Goal: Check status: Check status

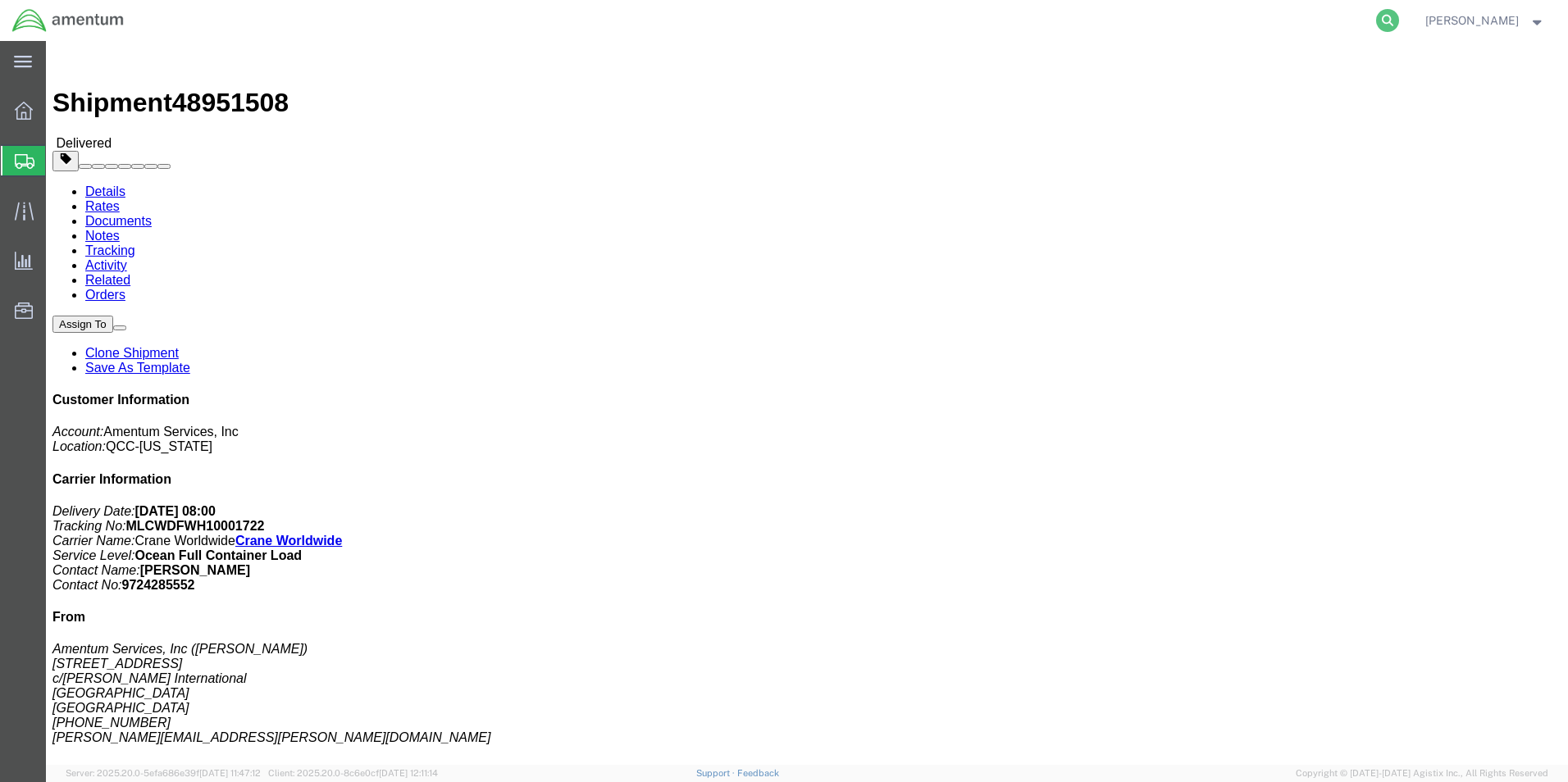
click at [1376, 18] on icon at bounding box center [1387, 20] width 23 height 23
paste input "393973476560"
type input "393973476560"
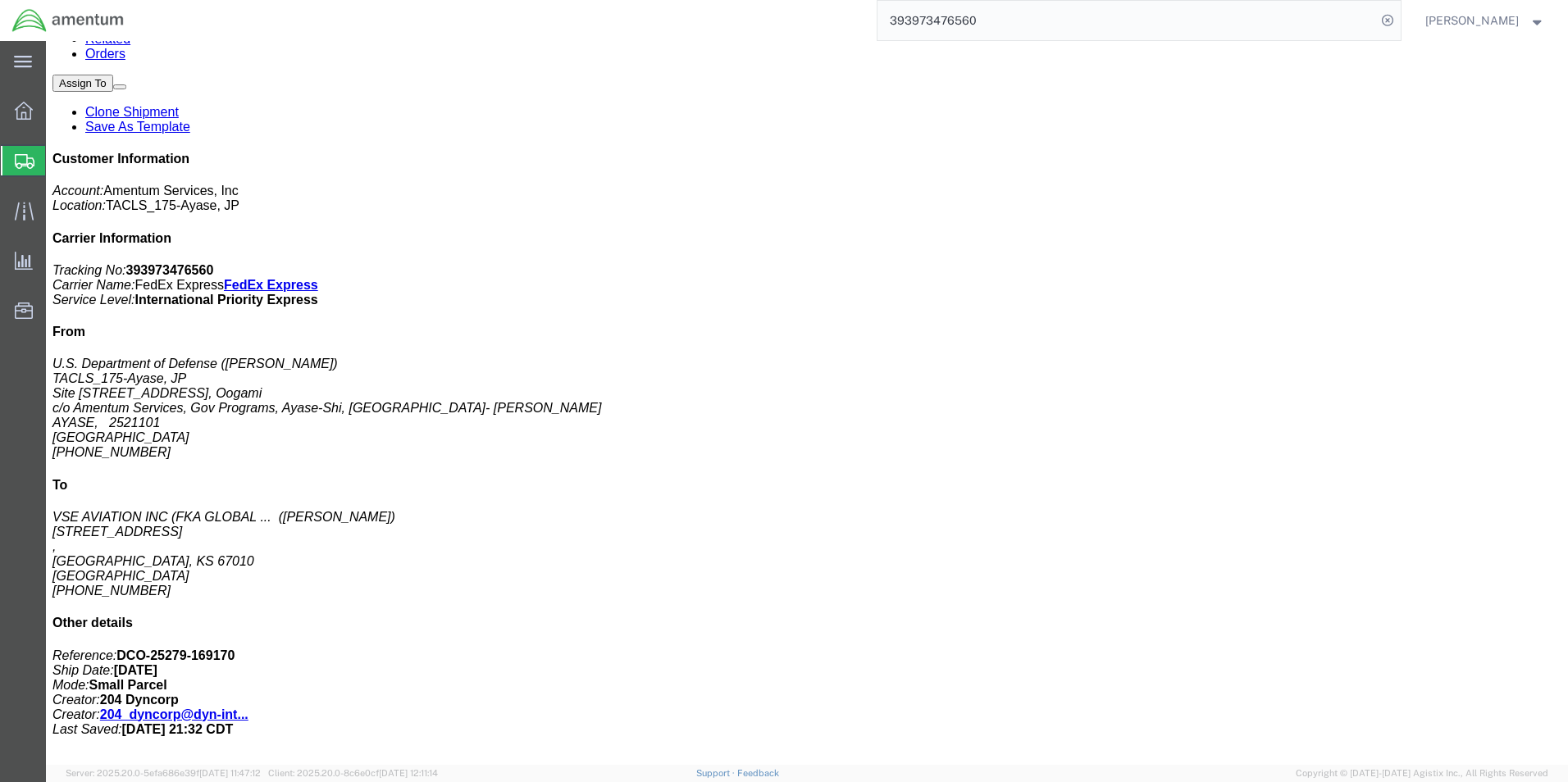
scroll to position [246, 0]
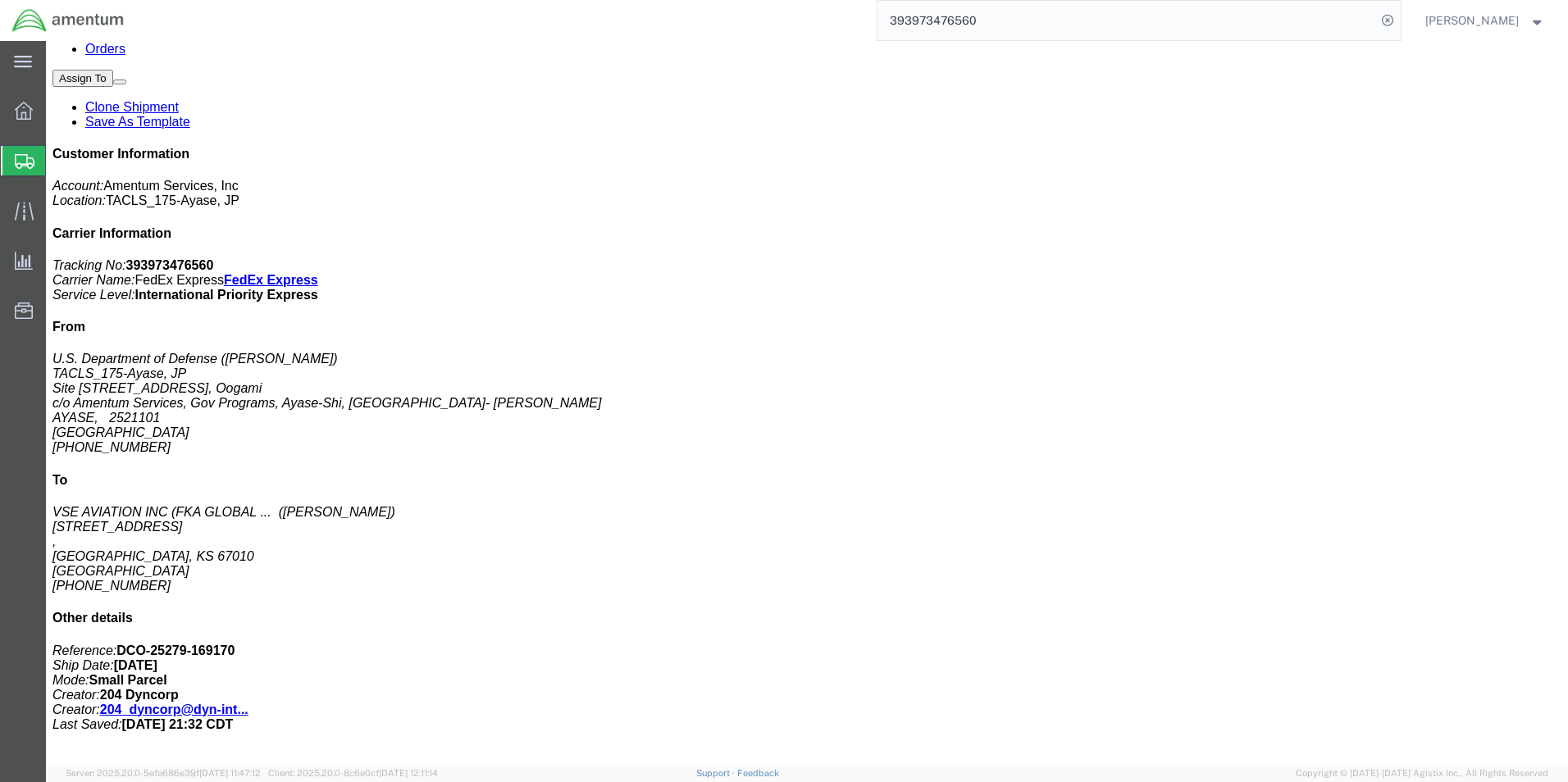
click div "COCKPIT DEFOGGER FAN Pieces: 1.00 Each Total value: 3500.00 USD SKU: BC61A901-2…"
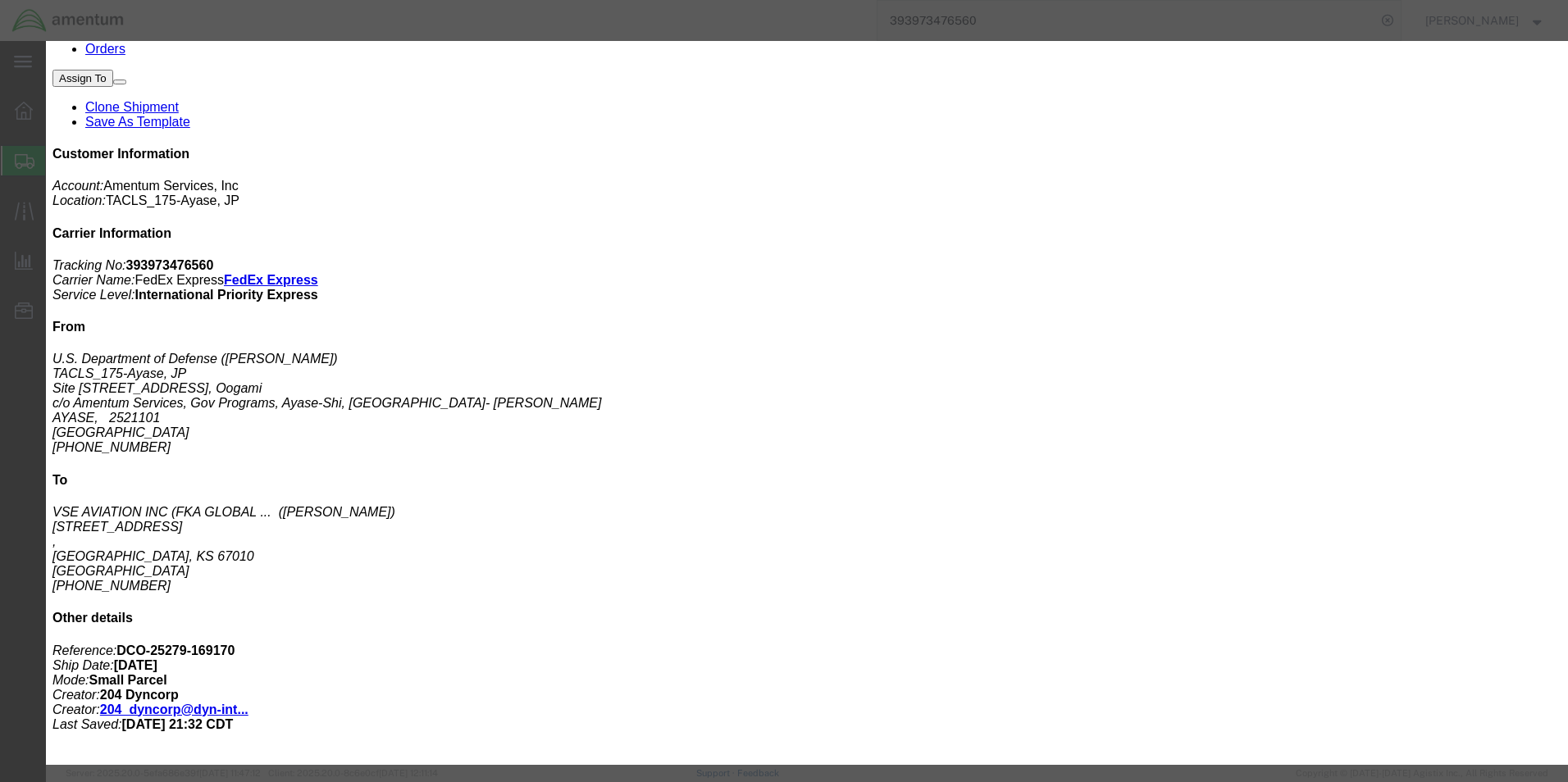
click icon "button"
